Goal: Information Seeking & Learning: Learn about a topic

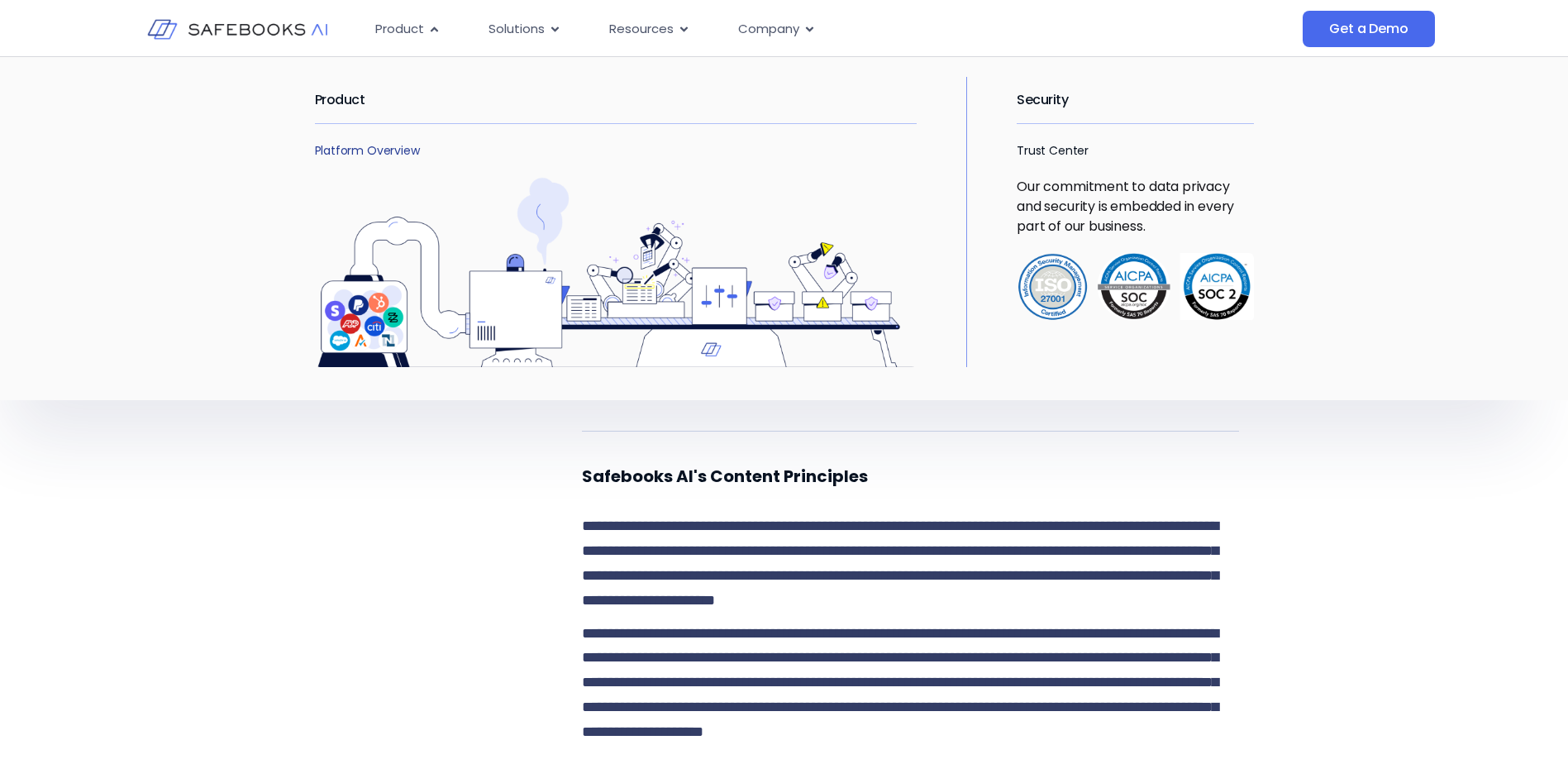
click at [347, 151] on link "Platform Overview" at bounding box center [367, 150] width 105 height 17
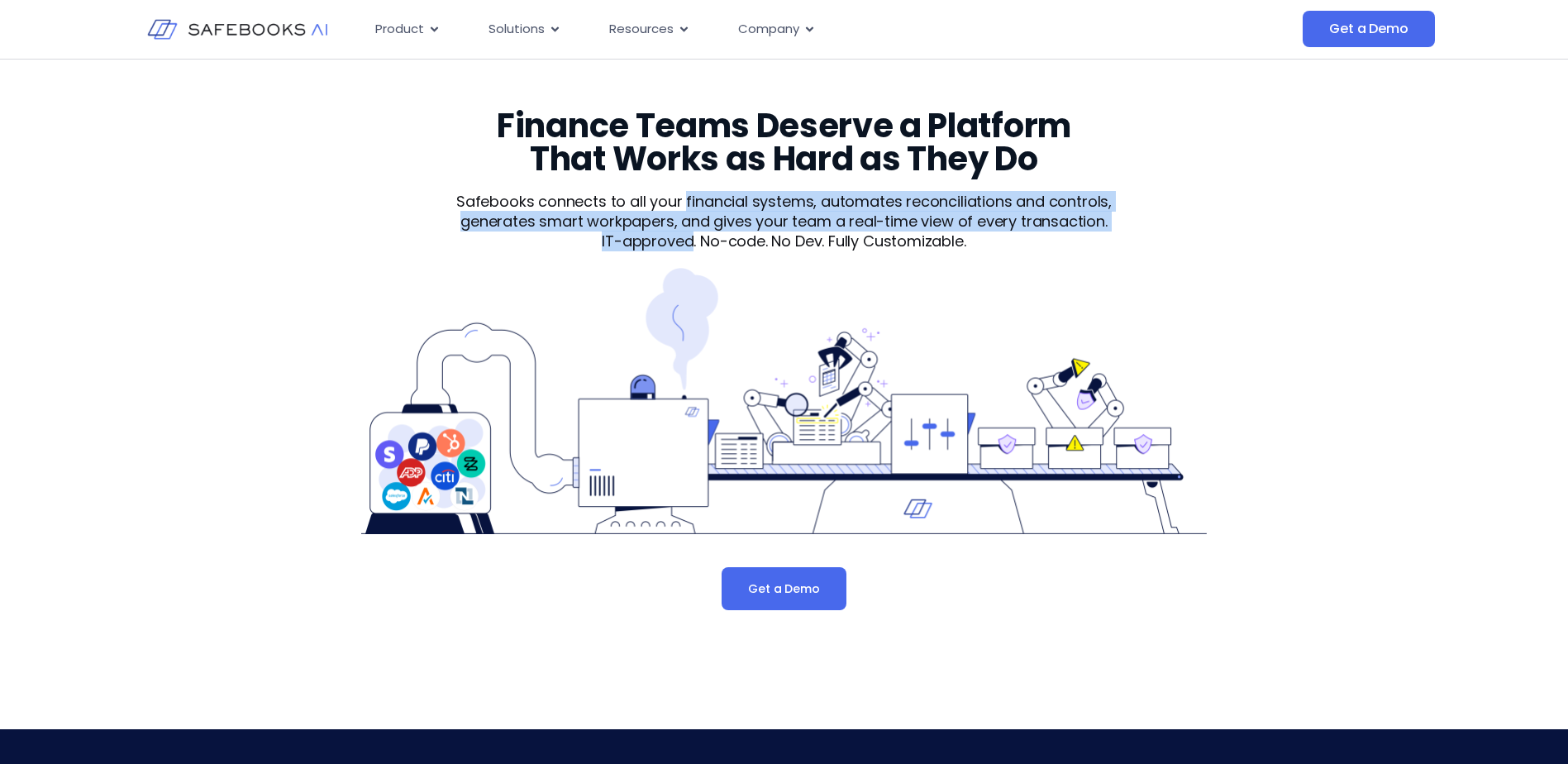
drag, startPoint x: 690, startPoint y: 202, endPoint x: 688, endPoint y: 237, distance: 35.1
click at [688, 237] on div "Safebooks connects to all your financial systems, automates reconciliations and…" at bounding box center [784, 221] width 713 height 59
copy div "financial systems, automates reconciliations and controls, generates smart work…"
